Goal: Find specific page/section: Find specific page/section

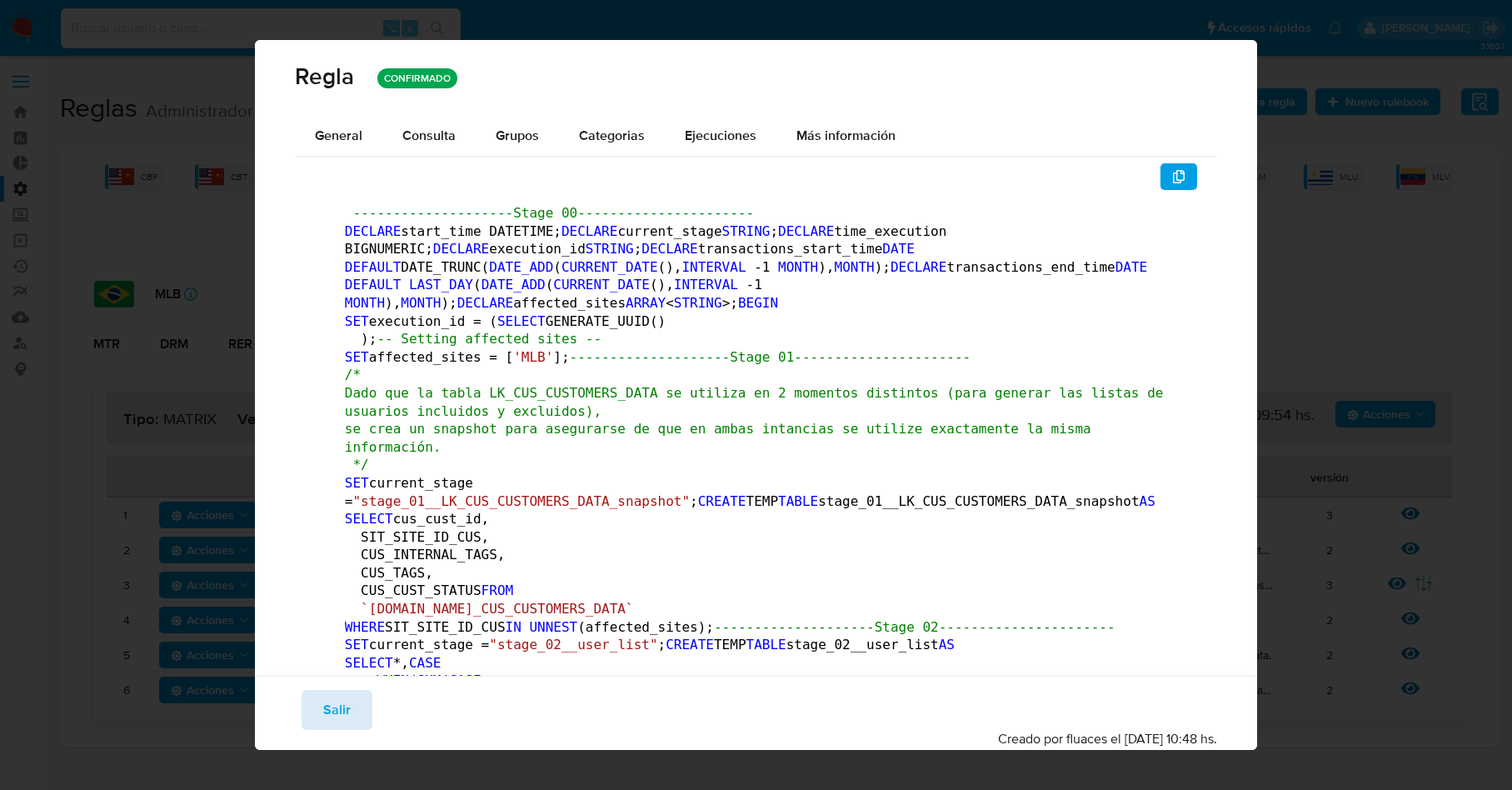
click at [339, 704] on span "Salir" at bounding box center [336, 709] width 28 height 37
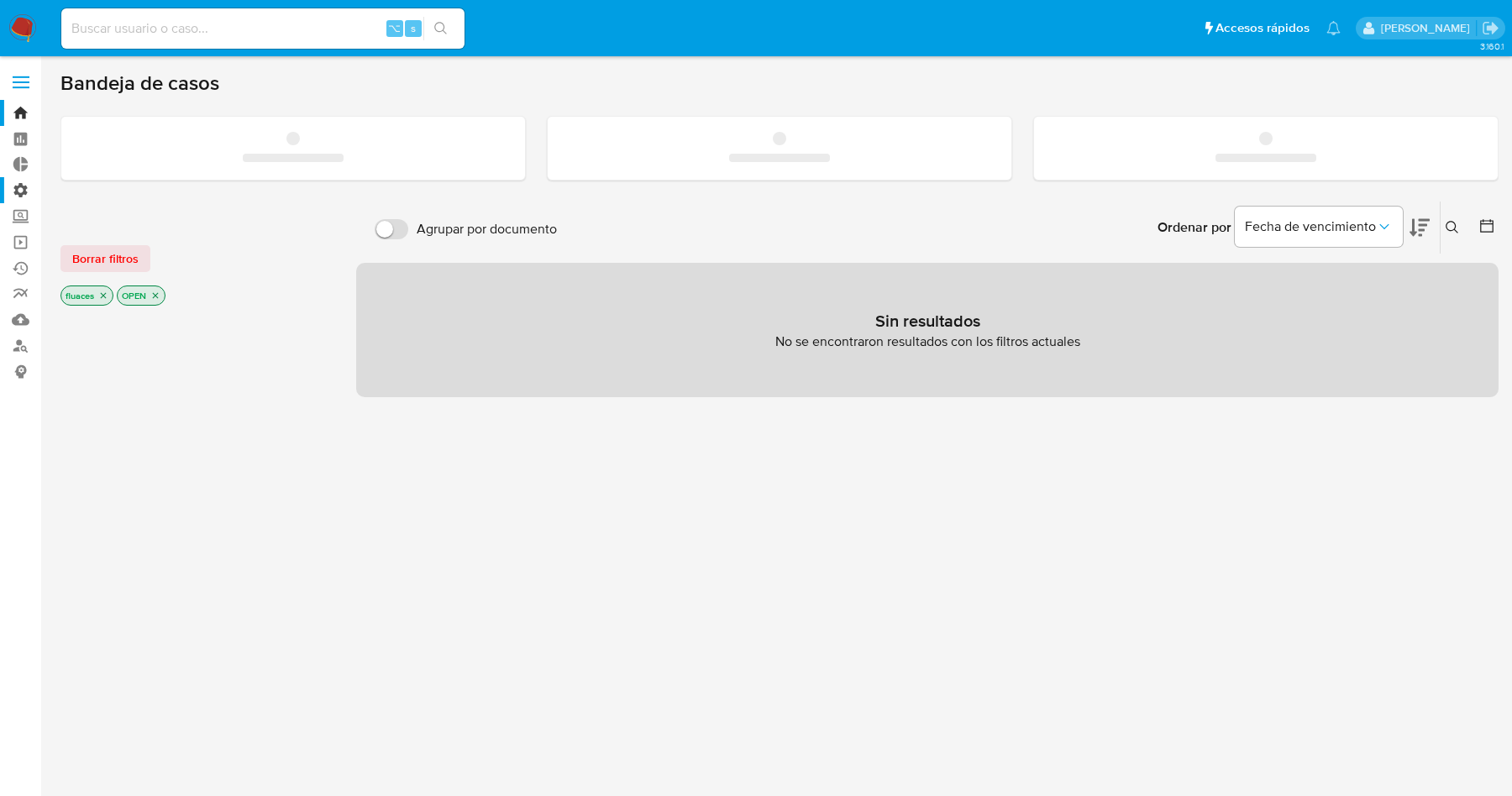
click at [26, 192] on label "Administración" at bounding box center [100, 189] width 200 height 26
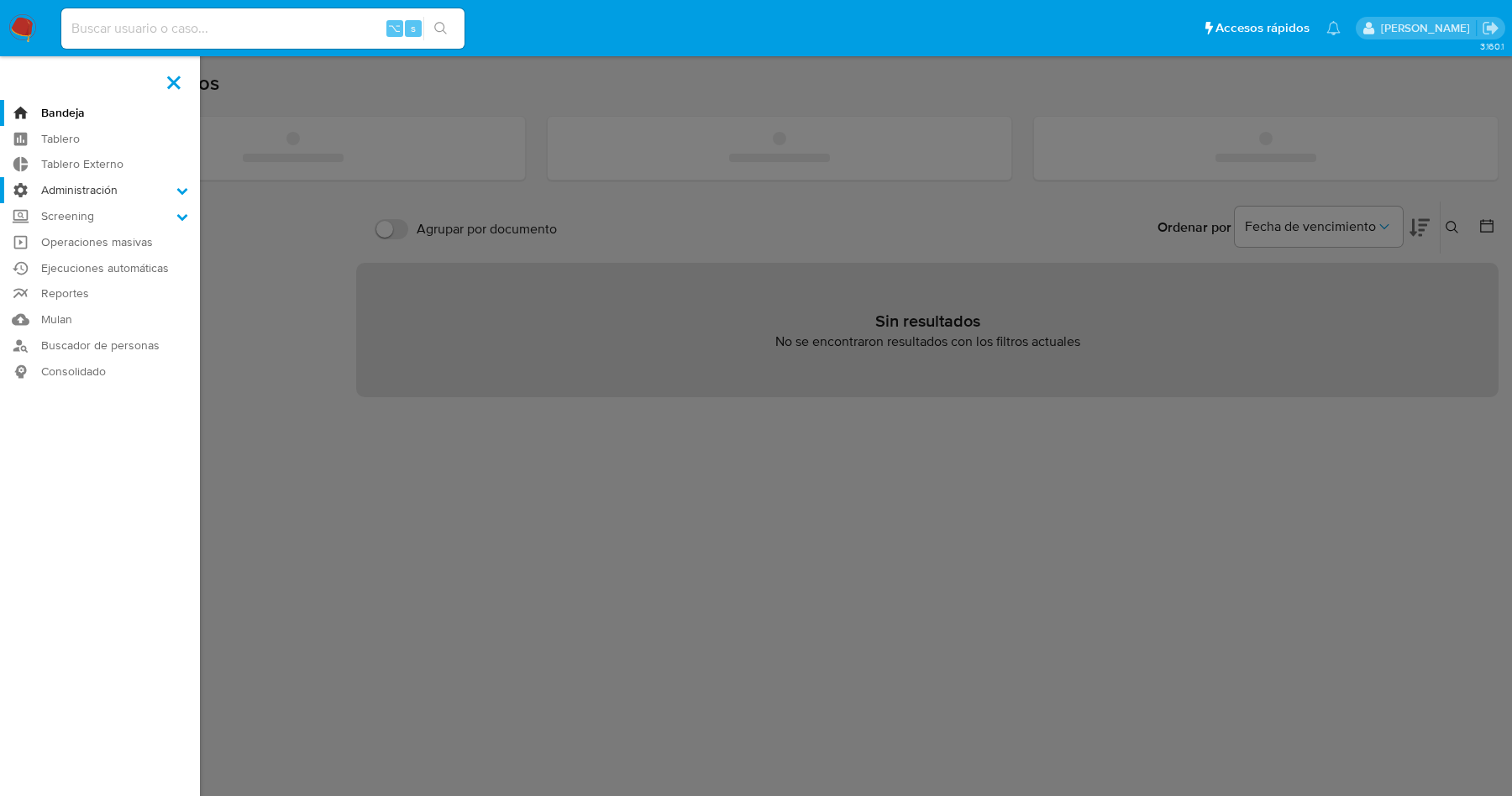
click at [0, 0] on input "Administración" at bounding box center [0, 0] width 0 height 0
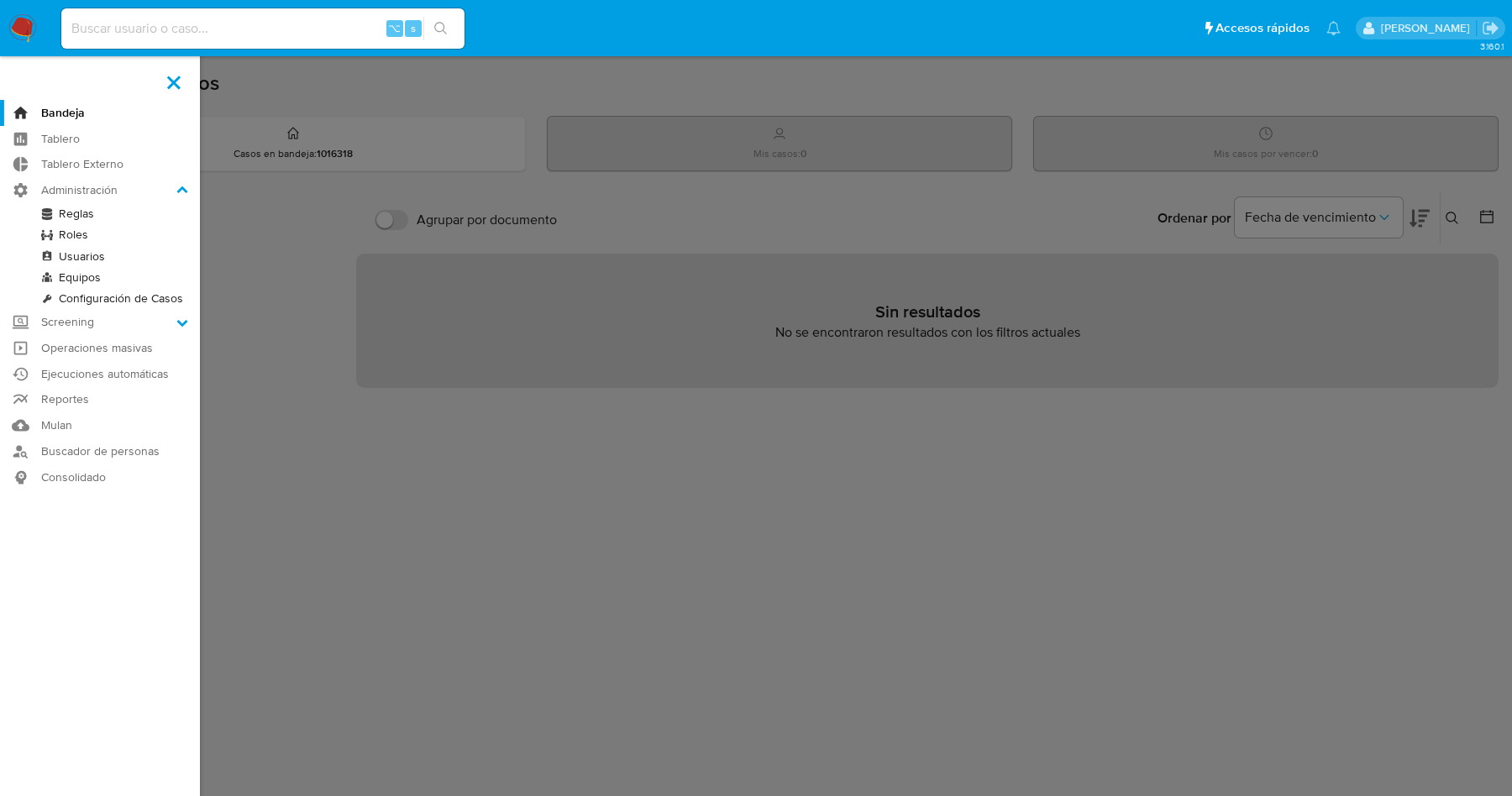
click at [72, 215] on link "Reglas" at bounding box center [100, 213] width 200 height 21
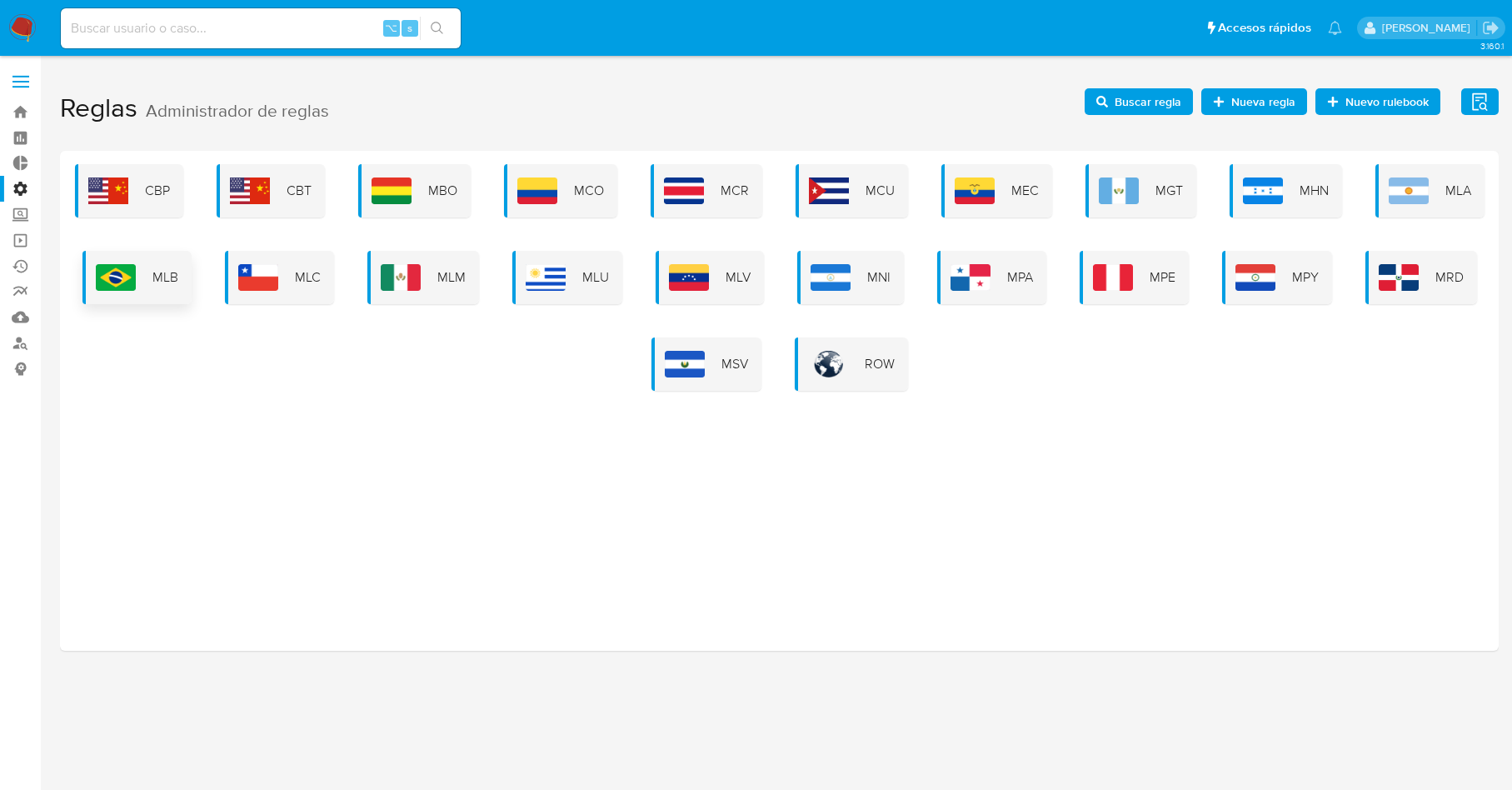
click at [129, 262] on div "MLB" at bounding box center [137, 277] width 109 height 53
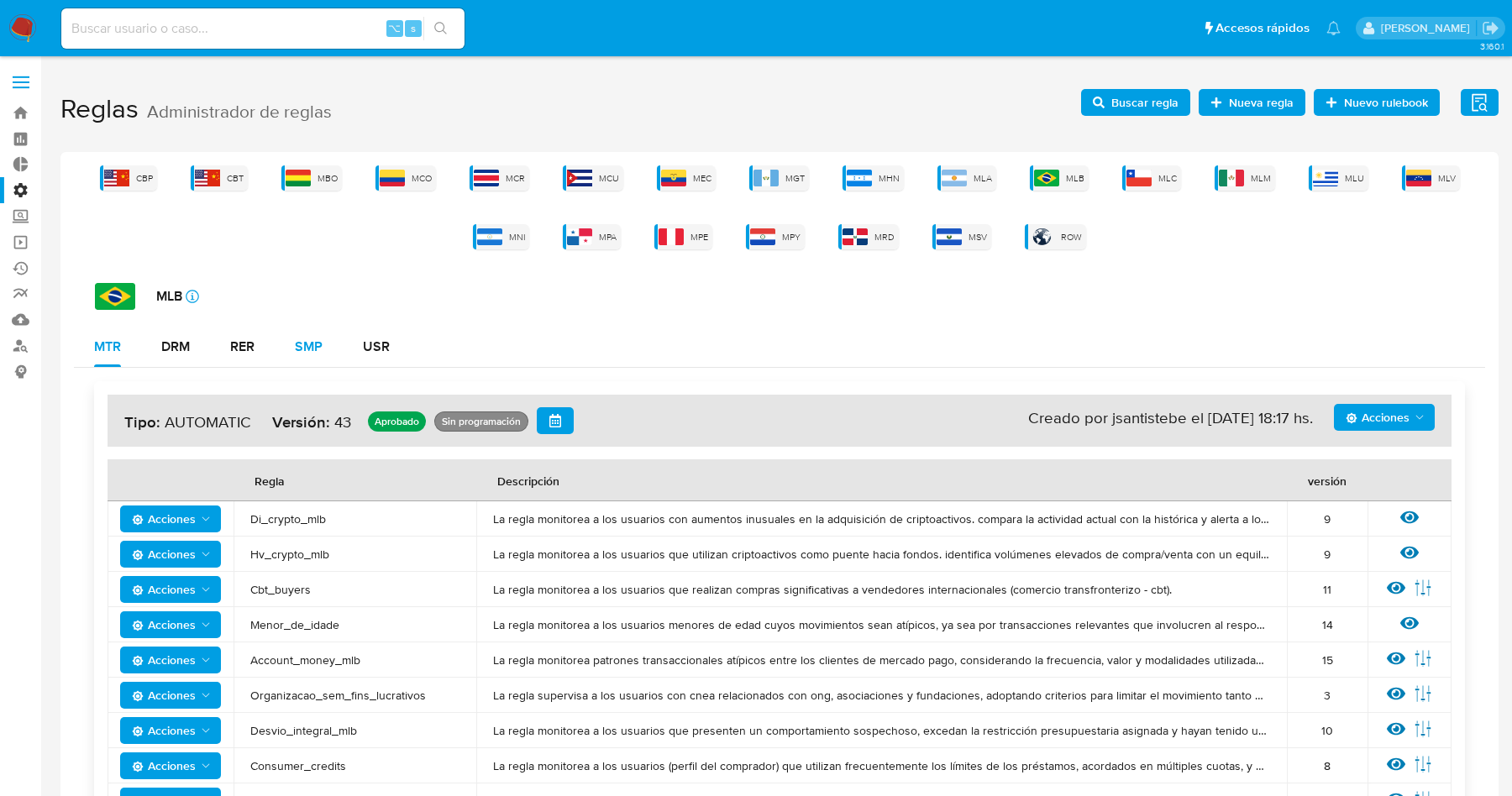
click at [305, 341] on div "SMP" at bounding box center [308, 346] width 28 height 13
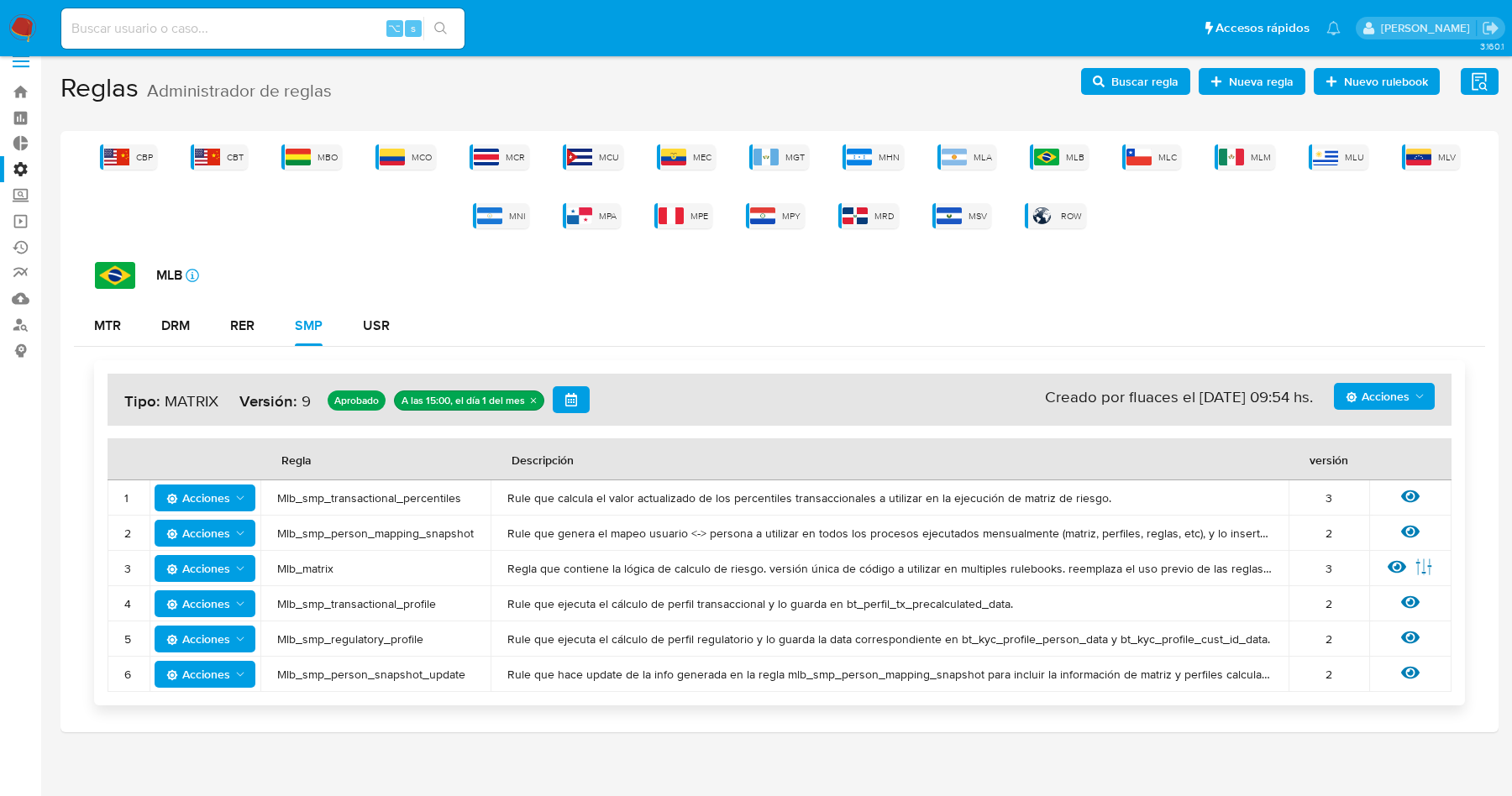
scroll to position [22, 0]
click at [1400, 568] on icon at bounding box center [1396, 565] width 18 height 12
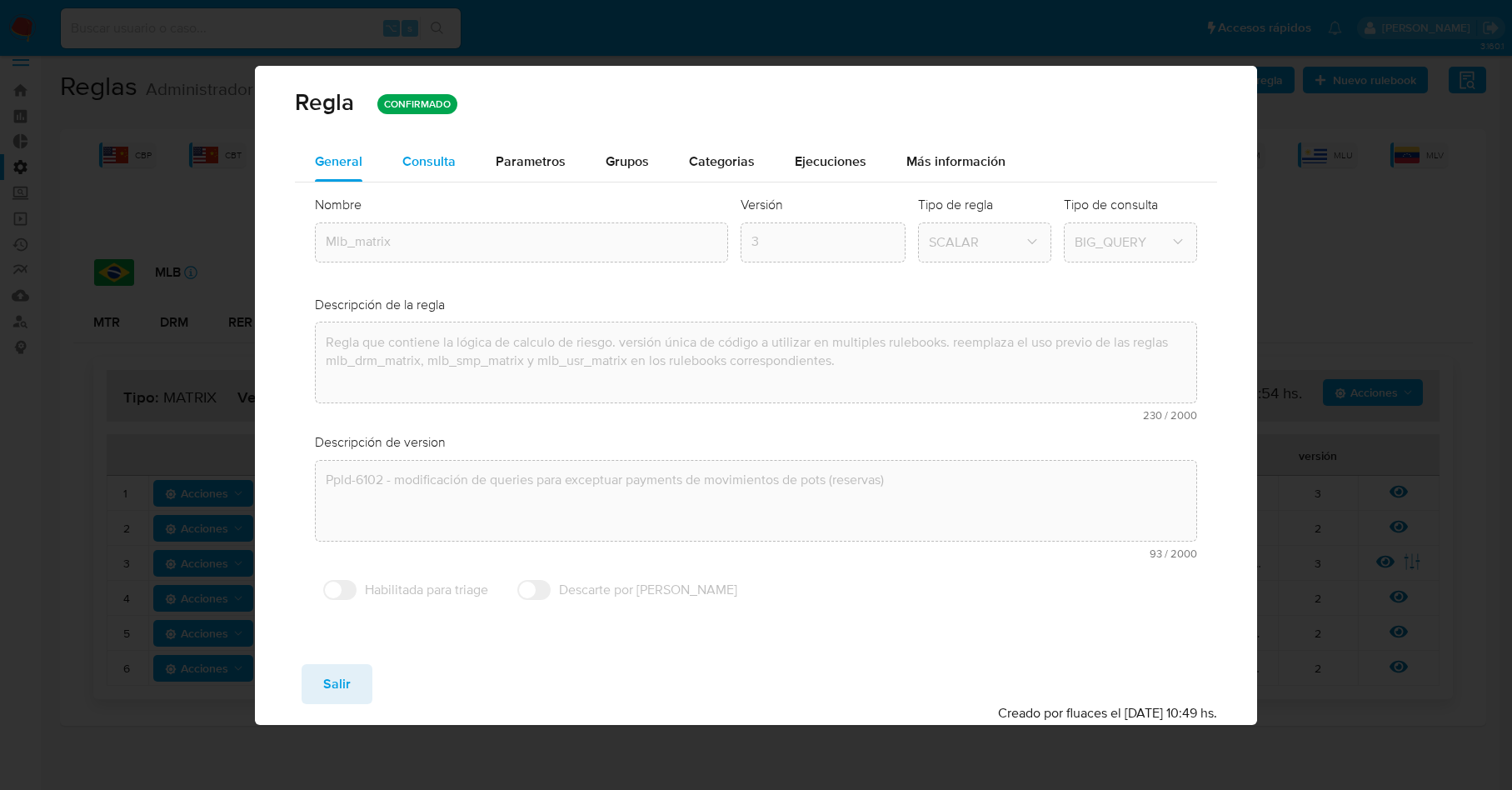
click at [439, 164] on span "Consulta" at bounding box center [429, 161] width 53 height 19
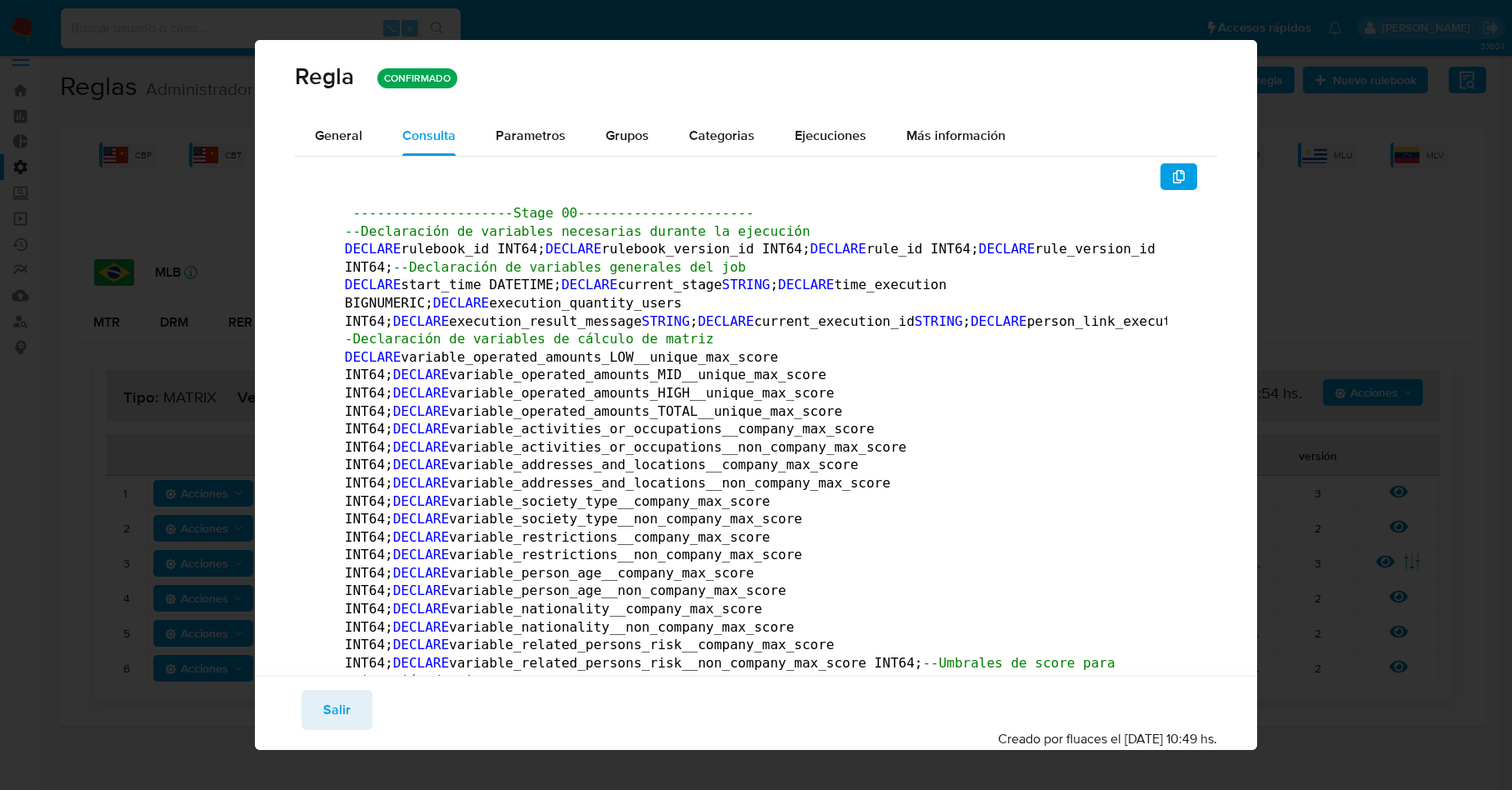
click at [690, 223] on span "--Declaración de variables necesarias durante la ejecución" at bounding box center [577, 231] width 466 height 16
click at [1172, 178] on icon "button" at bounding box center [1179, 177] width 13 height 13
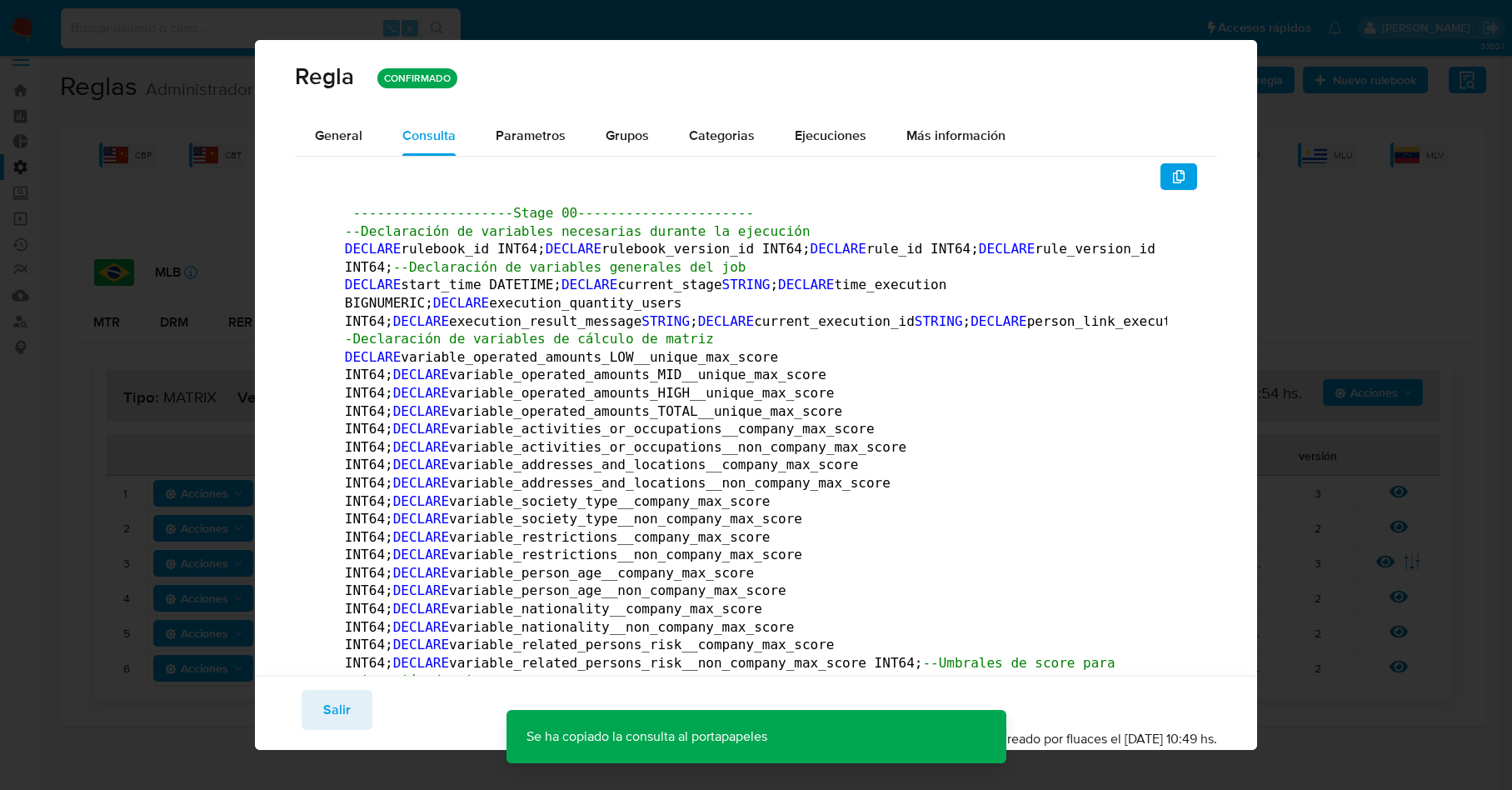
click at [1310, 98] on div "Regla CONFIRMADO General Consulta Parametros Evidencias Grupos Categorias Ejecu…" at bounding box center [756, 395] width 1512 height 790
click at [323, 692] on span "Salir" at bounding box center [336, 709] width 28 height 37
